Goal: Task Accomplishment & Management: Use online tool/utility

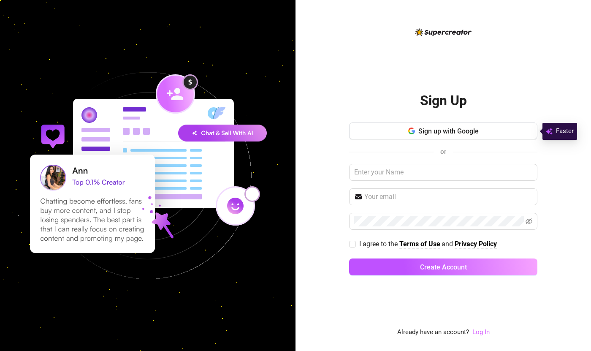
click at [481, 331] on link "Log In" at bounding box center [481, 332] width 17 height 8
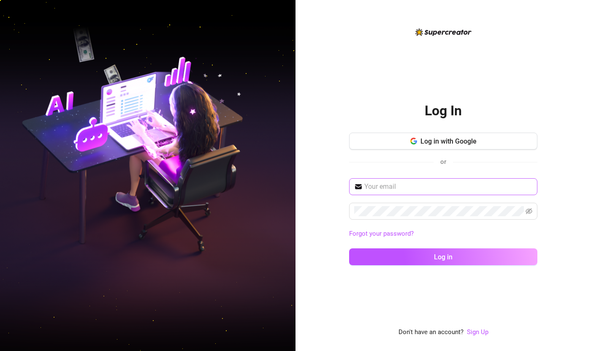
click at [413, 180] on span at bounding box center [443, 186] width 188 height 17
type input "[EMAIL_ADDRESS][DOMAIN_NAME]"
click at [349, 248] on button "Log in" at bounding box center [443, 256] width 188 height 17
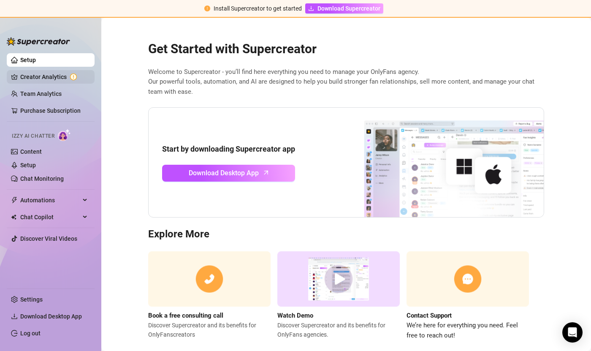
click at [53, 78] on link "Creator Analytics" at bounding box center [54, 77] width 68 height 14
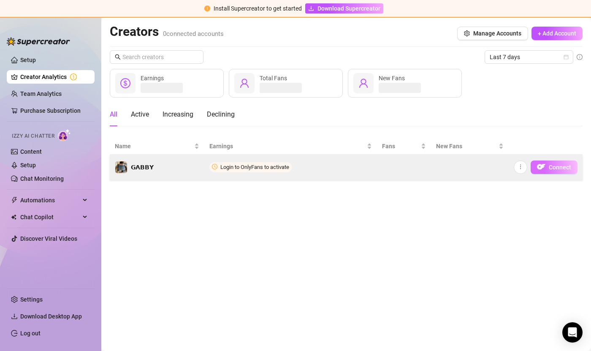
click at [555, 171] on button "Connect" at bounding box center [554, 167] width 47 height 14
click at [557, 169] on span "Connect" at bounding box center [560, 167] width 22 height 7
click at [563, 169] on span "Connect" at bounding box center [560, 167] width 22 height 7
click at [561, 164] on span "Connect" at bounding box center [560, 167] width 22 height 7
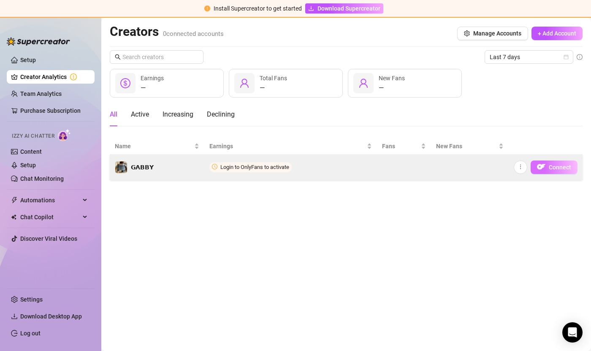
click at [552, 164] on span "Connect" at bounding box center [560, 167] width 22 height 7
click at [270, 165] on span "Login to OnlyFans to activate" at bounding box center [254, 167] width 69 height 6
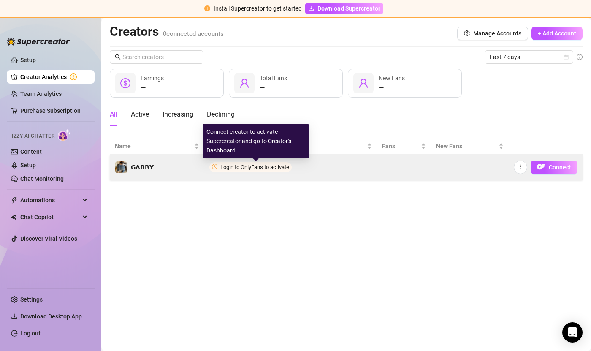
click at [270, 165] on span "Login to OnlyFans to activate" at bounding box center [254, 167] width 69 height 6
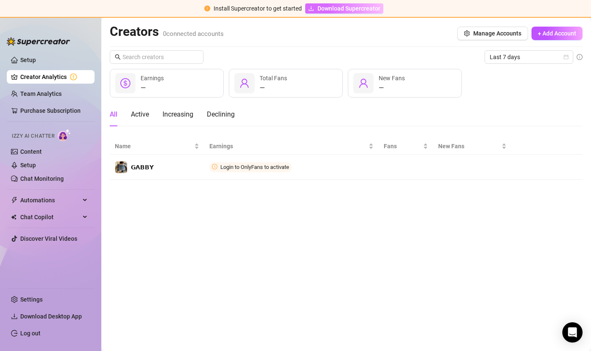
click at [338, 9] on span "Download Supercreator" at bounding box center [349, 8] width 63 height 9
